Goal: Information Seeking & Learning: Learn about a topic

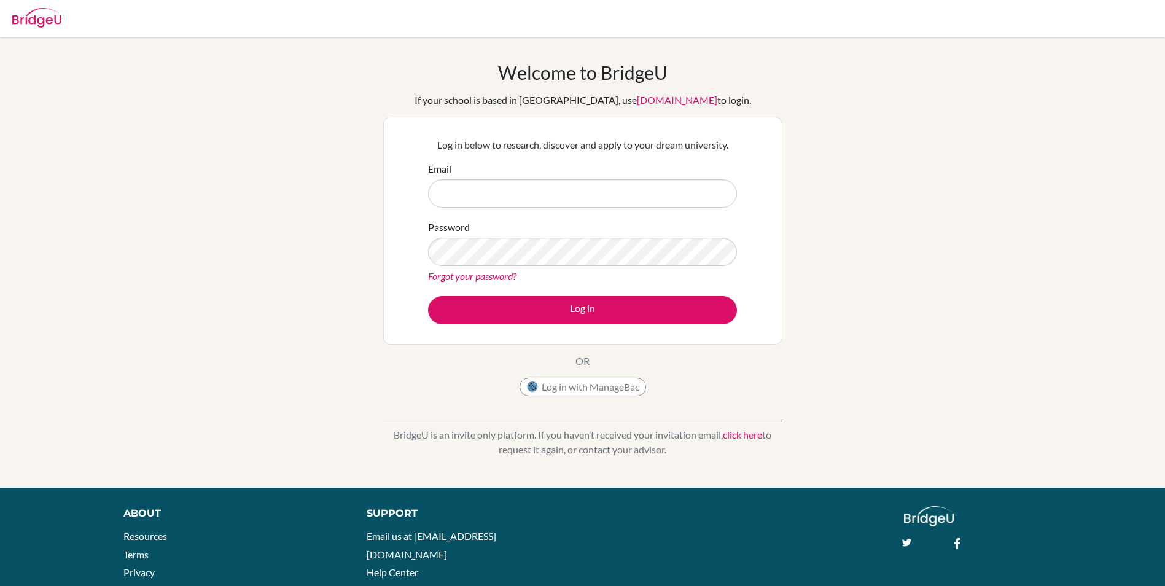
type input "[EMAIL_ADDRESS][DOMAIN_NAME]"
click at [571, 311] on button "Log in" at bounding box center [582, 310] width 309 height 28
click at [574, 388] on button "Log in with ManageBac" at bounding box center [583, 387] width 127 height 18
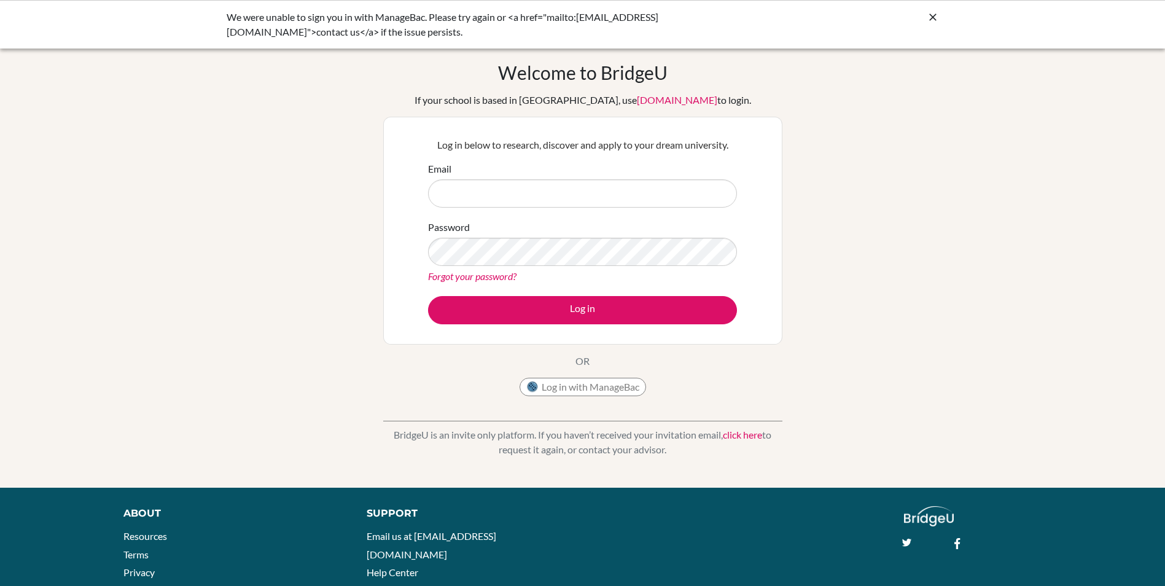
type input "[EMAIL_ADDRESS][DOMAIN_NAME]"
click at [936, 19] on icon at bounding box center [933, 17] width 12 height 12
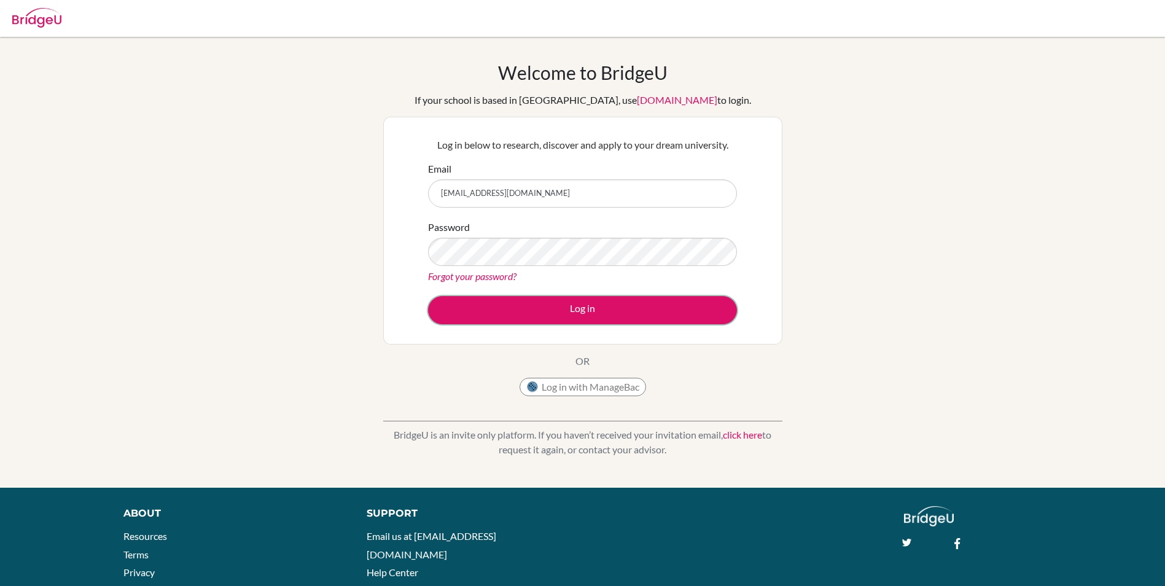
click at [595, 304] on button "Log in" at bounding box center [582, 310] width 309 height 28
click at [585, 310] on button "Log in" at bounding box center [582, 310] width 309 height 28
drag, startPoint x: 559, startPoint y: 189, endPoint x: 360, endPoint y: 207, distance: 199.8
click at [360, 207] on div "Welcome to BridgeU If your school is based in China, use app.bridge-u.com.cn to…" at bounding box center [582, 262] width 1165 height 402
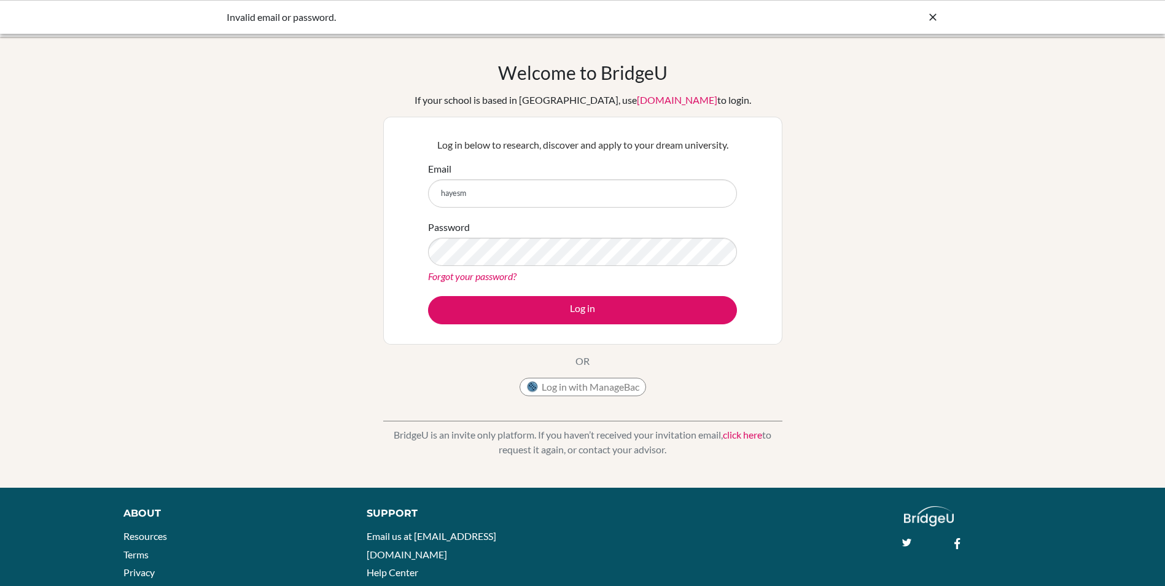
click at [428, 296] on button "Log in" at bounding box center [582, 310] width 309 height 28
click at [731, 272] on div "Forgot your password?" at bounding box center [582, 276] width 309 height 15
click at [508, 189] on input "hayesm" at bounding box center [582, 193] width 309 height 28
type input "[EMAIL_ADDRESS][DOMAIN_NAME]"
click at [590, 310] on button "Log in" at bounding box center [582, 310] width 309 height 28
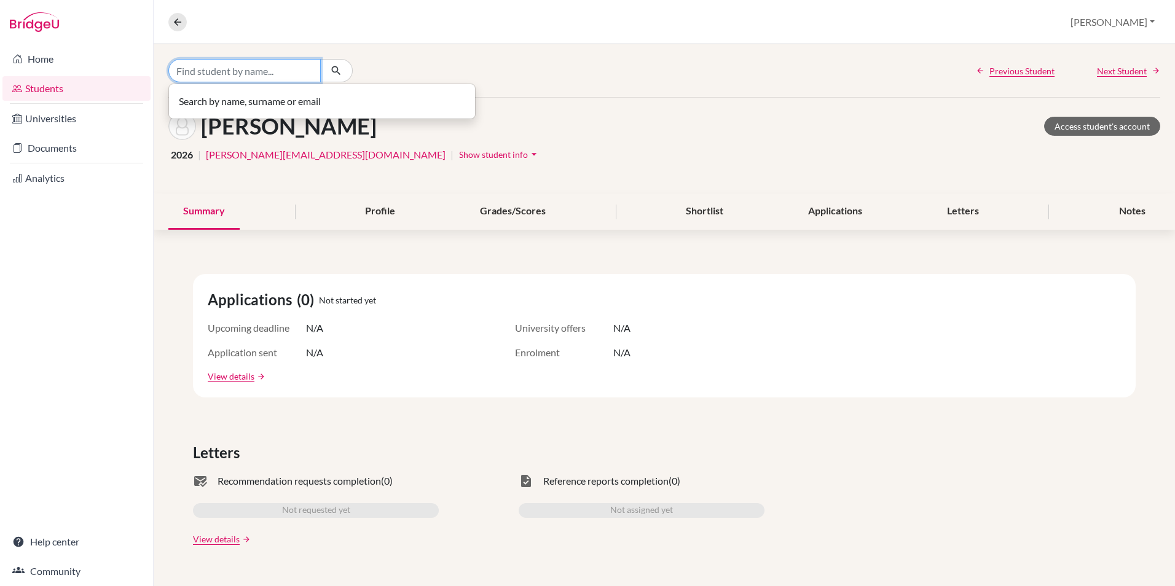
click at [235, 72] on input "Find student by name..." at bounding box center [244, 70] width 152 height 23
type input "a"
type input "[PERSON_NAME]"
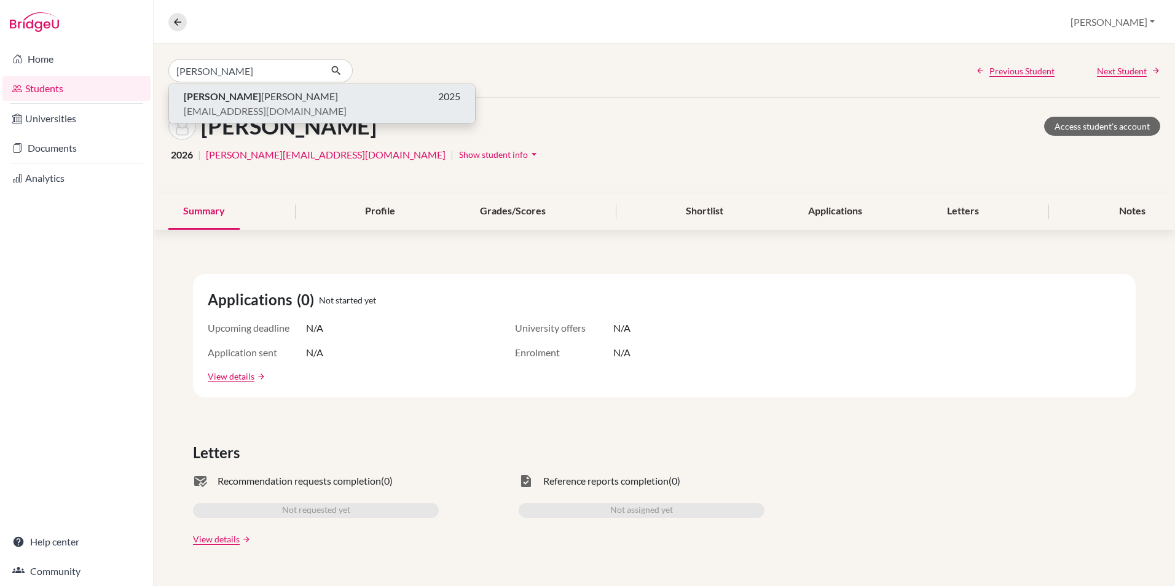
click at [227, 101] on span "Jing Jung Wang" at bounding box center [261, 96] width 154 height 15
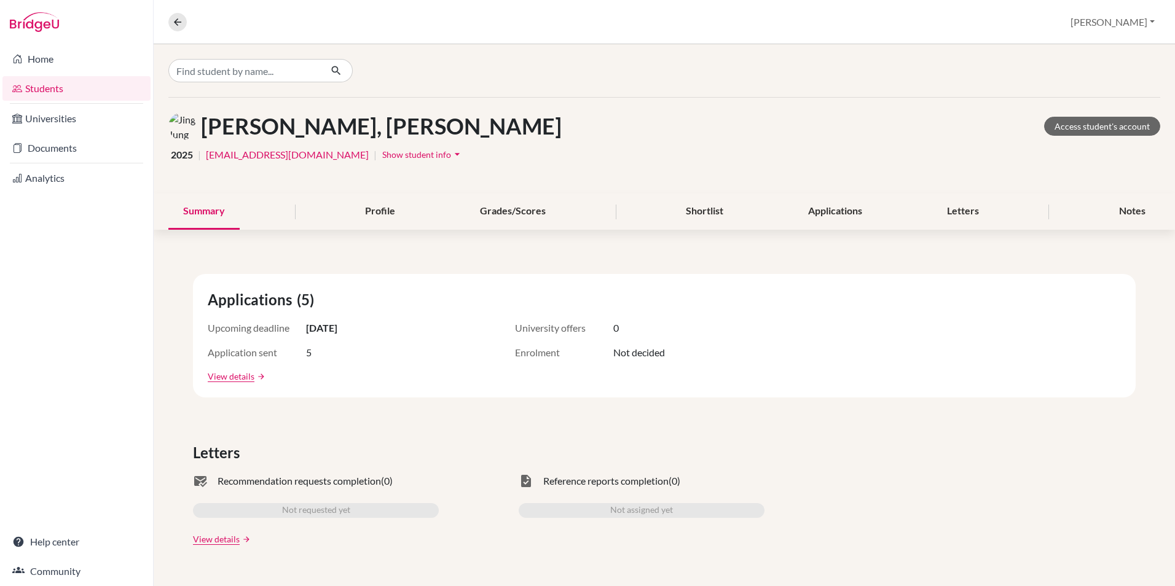
click at [235, 377] on link "View details" at bounding box center [231, 376] width 47 height 13
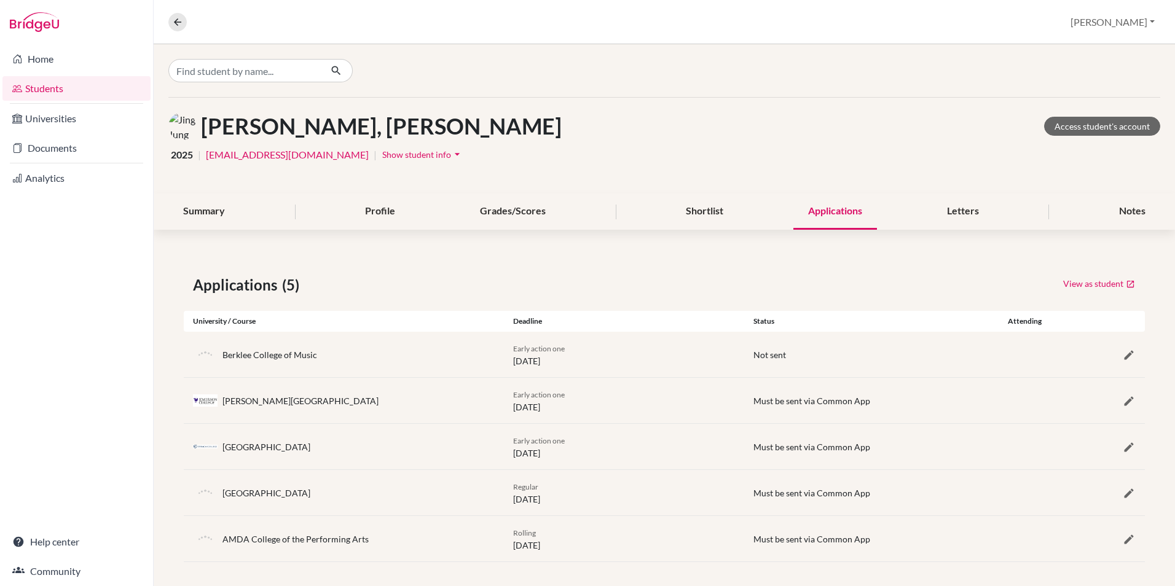
scroll to position [6, 0]
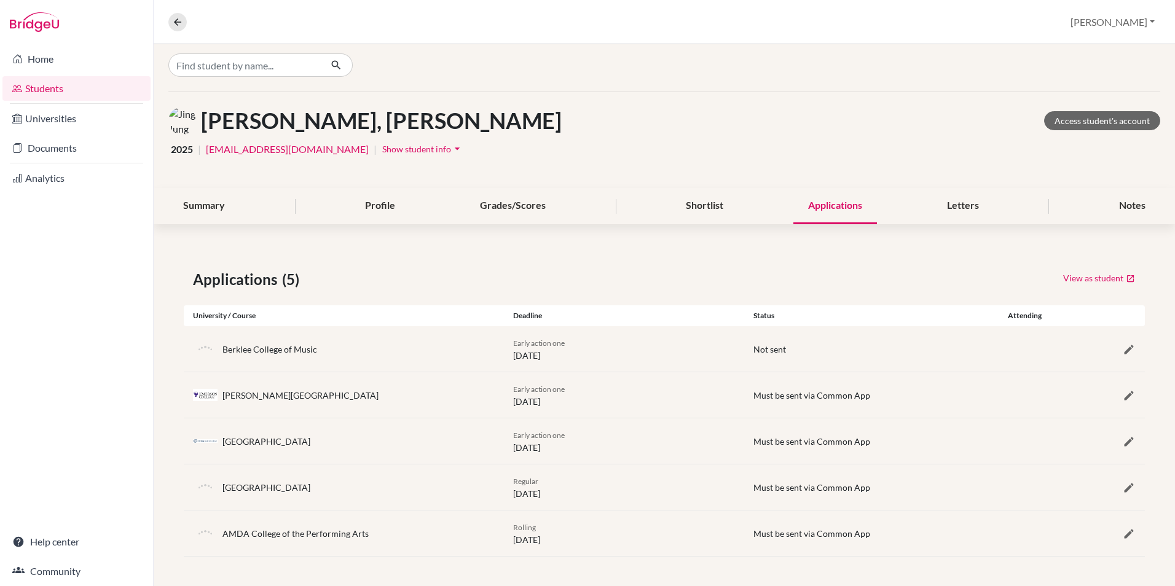
click at [764, 345] on span "Not sent" at bounding box center [769, 349] width 33 height 10
click at [74, 148] on link "Documents" at bounding box center [76, 148] width 148 height 25
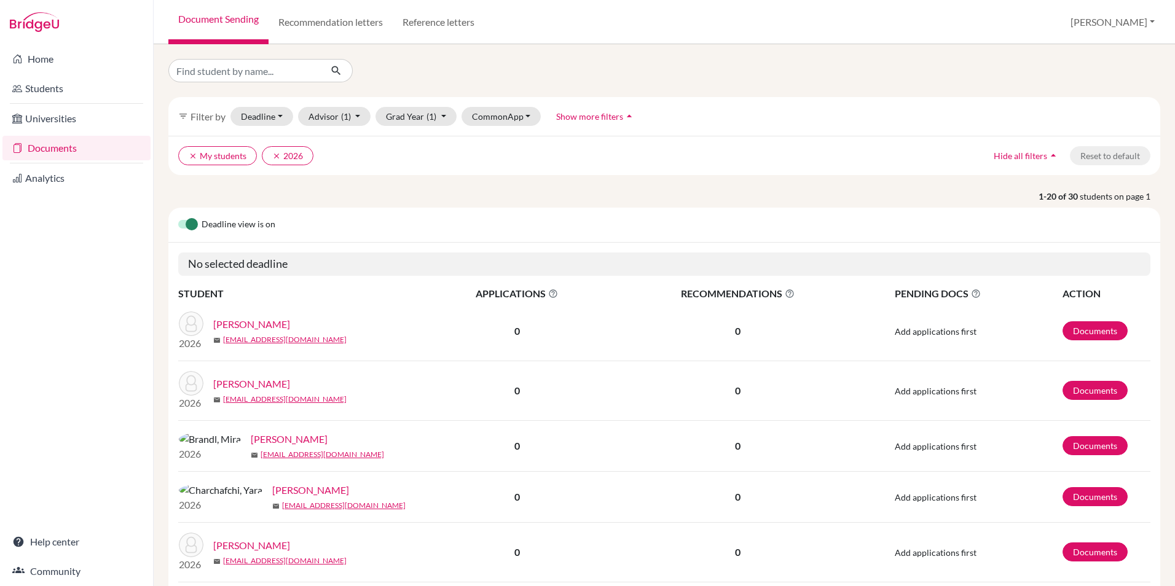
click at [72, 63] on link "Home" at bounding box center [76, 59] width 148 height 25
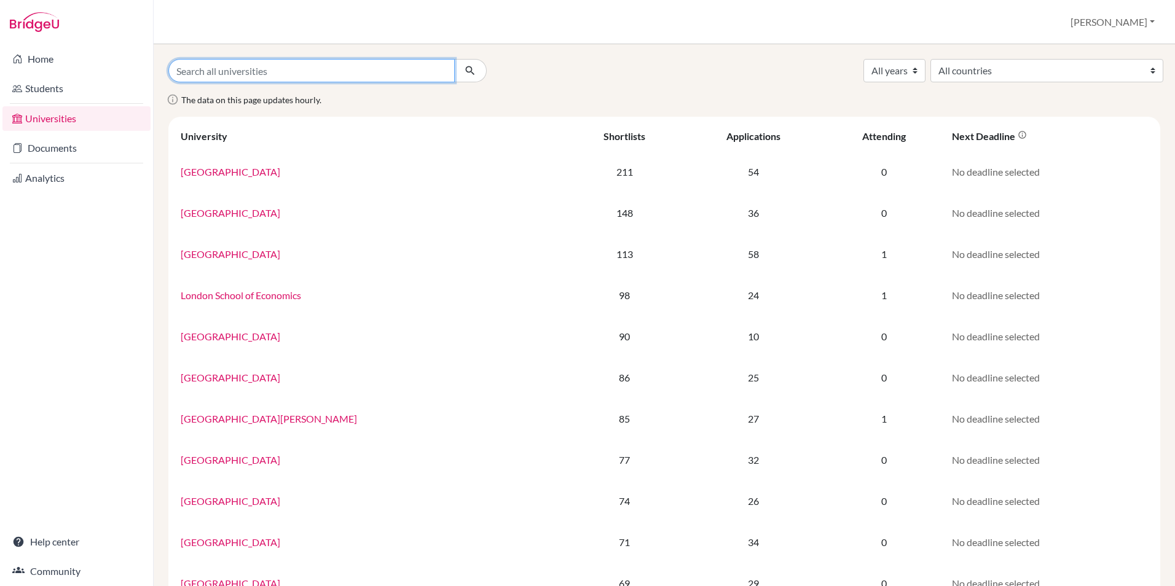
click at [348, 68] on input "Search all universities" at bounding box center [311, 70] width 286 height 23
type input "berklee"
click at [454, 59] on button "submit" at bounding box center [470, 70] width 33 height 23
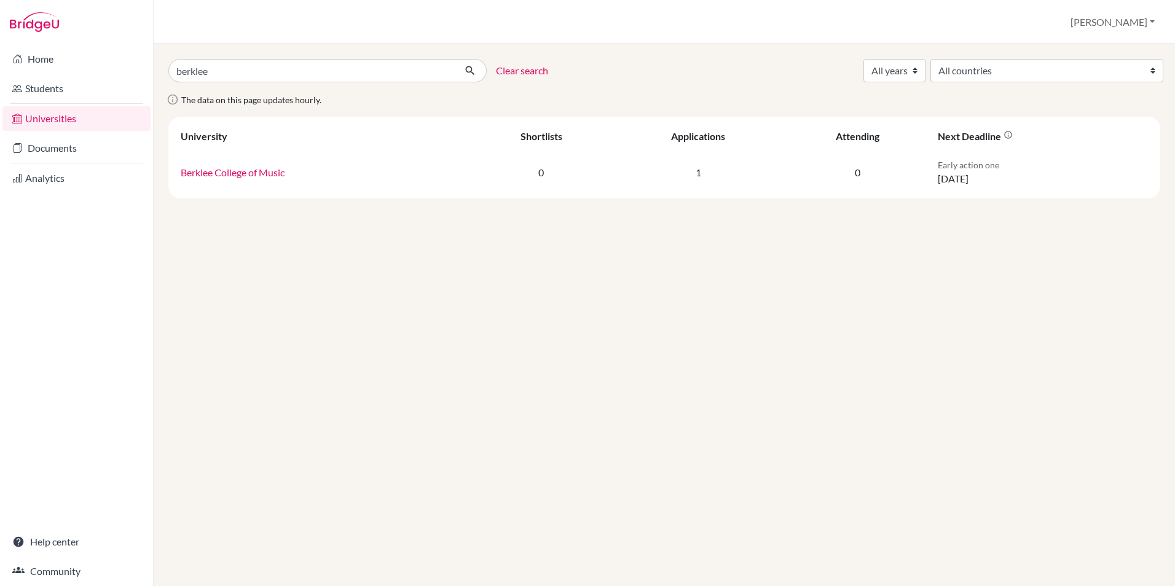
click at [249, 176] on link "Berklee College of Music" at bounding box center [233, 172] width 104 height 12
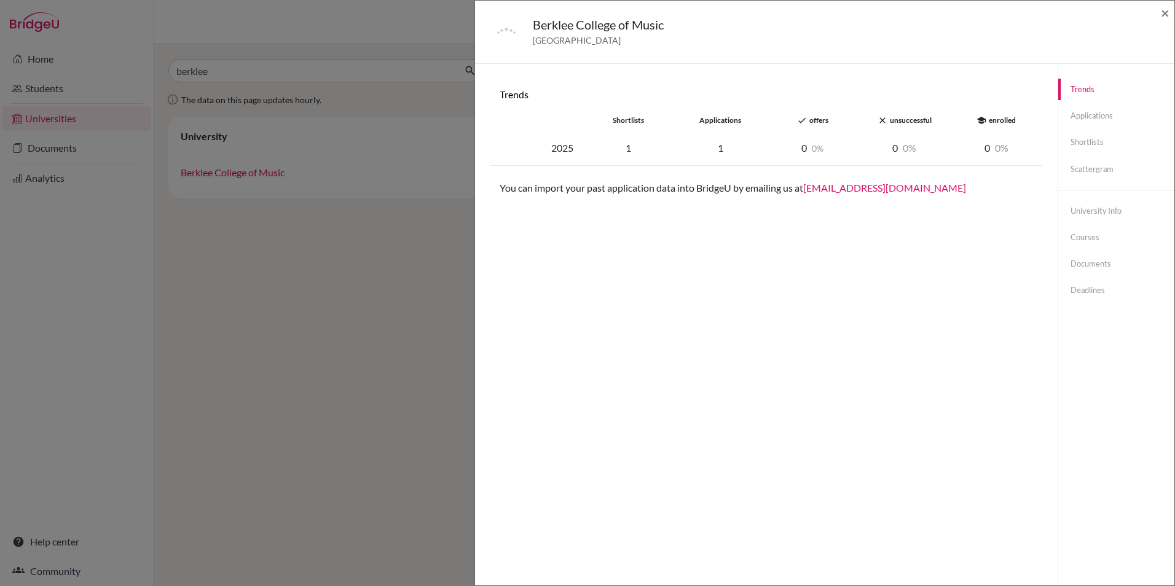
click at [1087, 265] on link "Documents" at bounding box center [1116, 264] width 116 height 22
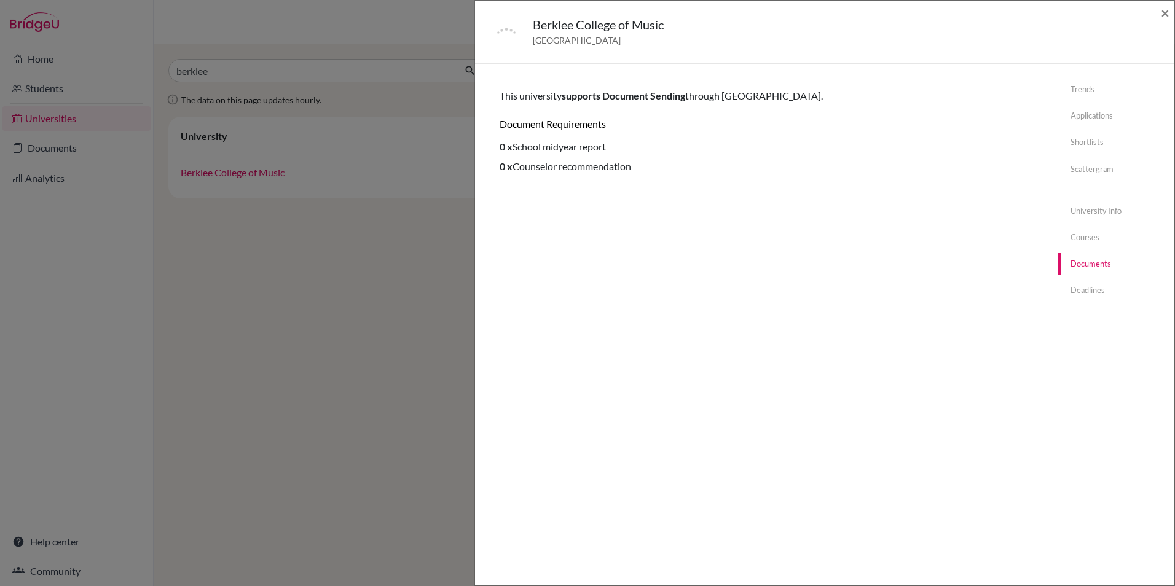
click at [1087, 294] on link "Deadlines" at bounding box center [1116, 291] width 116 height 22
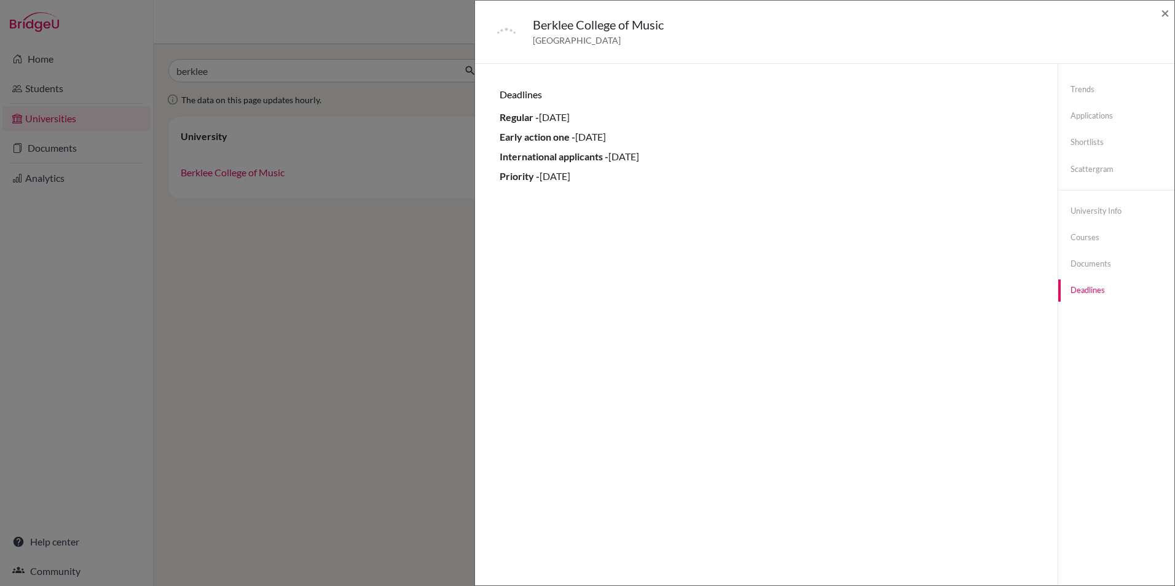
click at [1083, 119] on link "Applications" at bounding box center [1116, 116] width 116 height 22
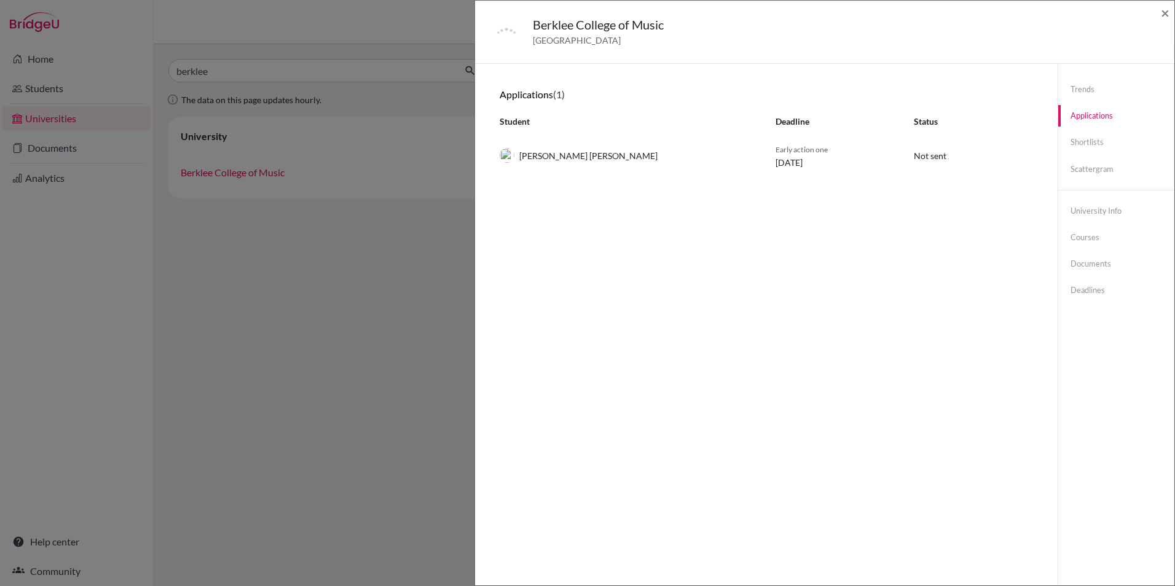
click at [549, 160] on div "Jing Jung Wang" at bounding box center [628, 155] width 276 height 15
click at [265, 276] on div "Berklee College of Music United States of America × Trends shortlists applicati…" at bounding box center [587, 293] width 1175 height 586
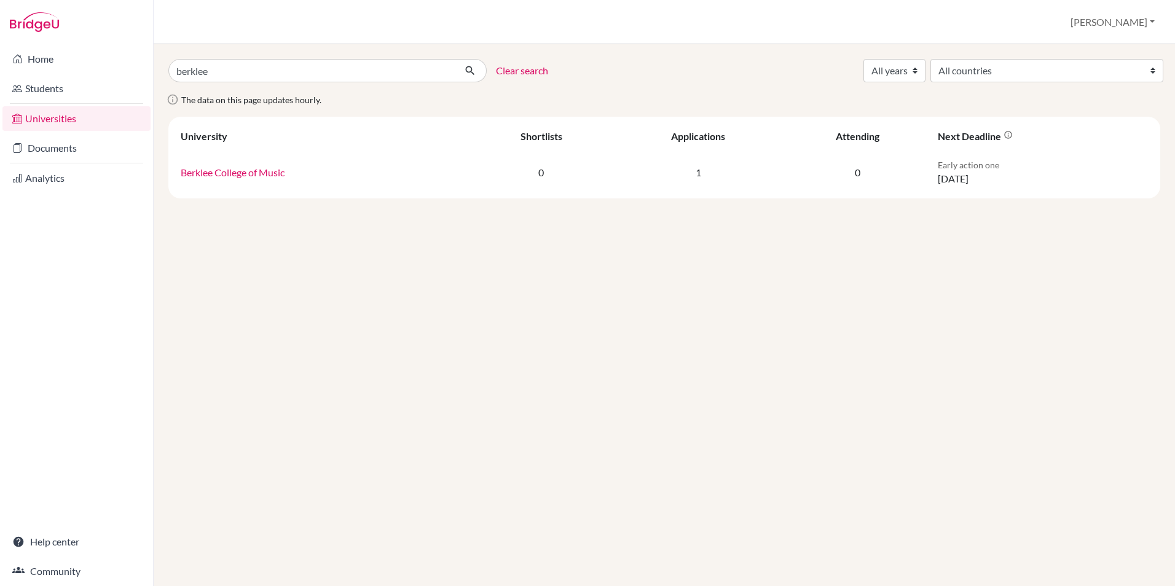
click at [51, 61] on link "Home" at bounding box center [76, 59] width 148 height 25
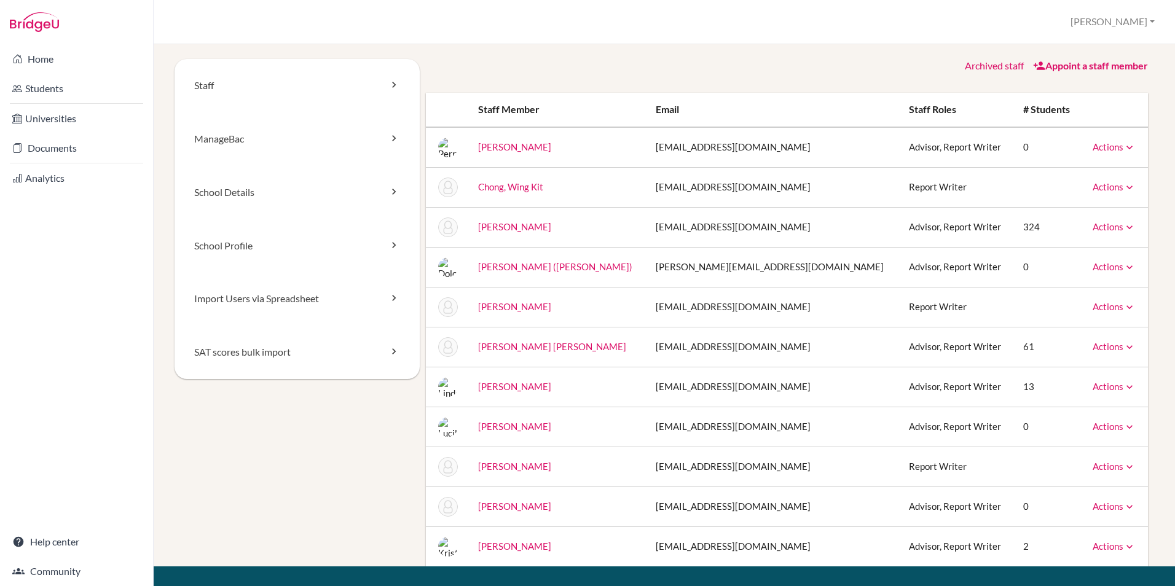
click at [1123, 188] on icon at bounding box center [1129, 187] width 12 height 12
click at [1026, 176] on td at bounding box center [1047, 187] width 68 height 40
click at [946, 232] on td "Advisor, Report Writer" at bounding box center [956, 227] width 114 height 40
drag, startPoint x: 1014, startPoint y: 230, endPoint x: 1028, endPoint y: 230, distance: 14.1
click at [1015, 230] on td "324" at bounding box center [1047, 227] width 68 height 40
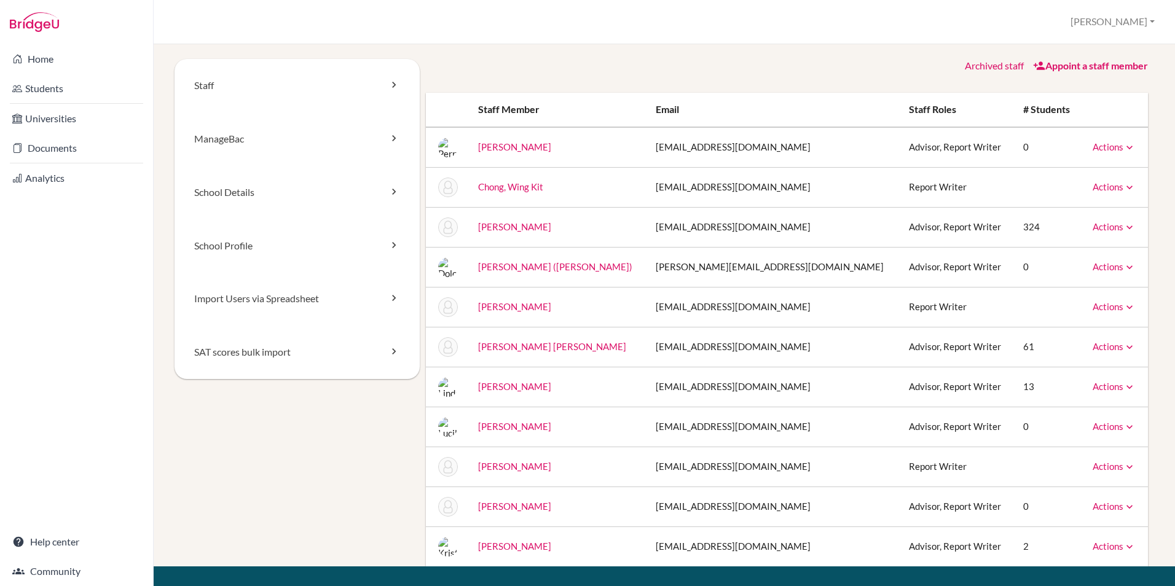
click at [1093, 232] on div "Actions Message Reset Password Archive" at bounding box center [1113, 227] width 44 height 13
click at [1093, 224] on link "Actions" at bounding box center [1113, 226] width 43 height 11
click at [1013, 227] on td "324" at bounding box center [1047, 227] width 68 height 40
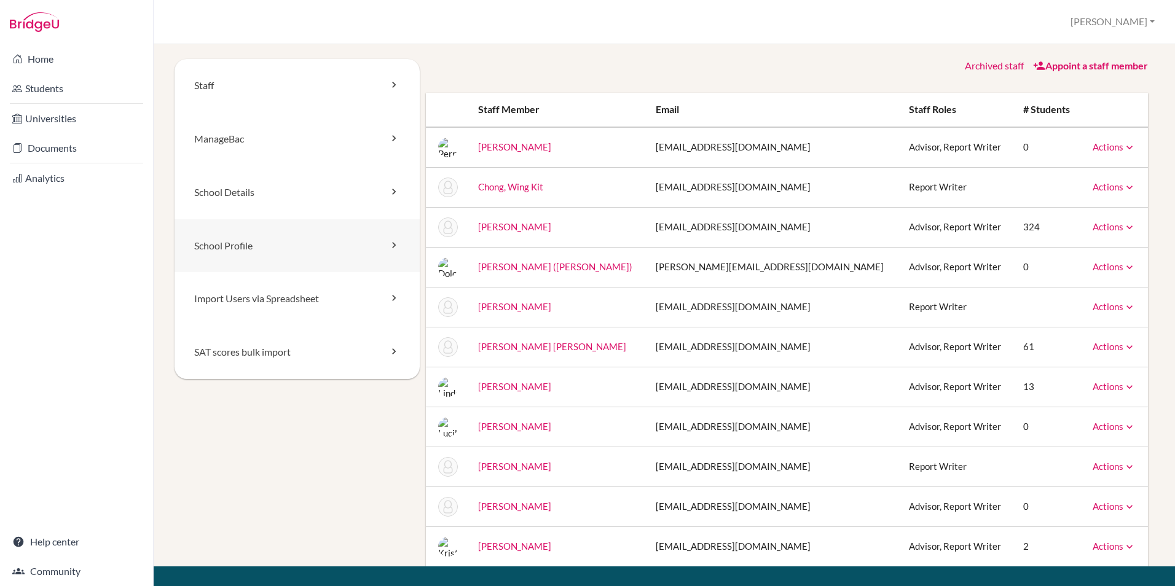
click at [275, 245] on link "School Profile" at bounding box center [296, 245] width 245 height 53
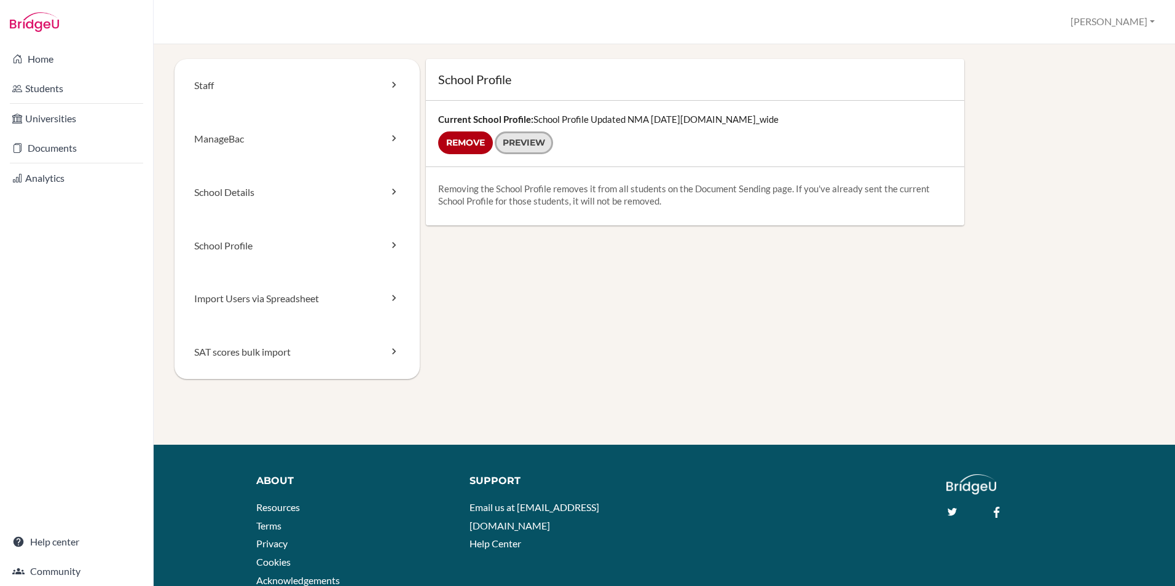
click at [516, 146] on link "Preview" at bounding box center [524, 142] width 58 height 23
